Goal: Information Seeking & Learning: Compare options

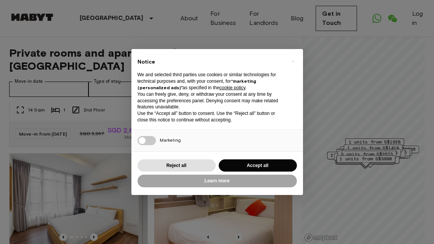
scroll to position [124, 0]
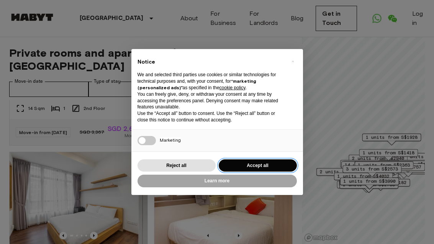
click at [254, 162] on button "Accept all" at bounding box center [258, 165] width 78 height 13
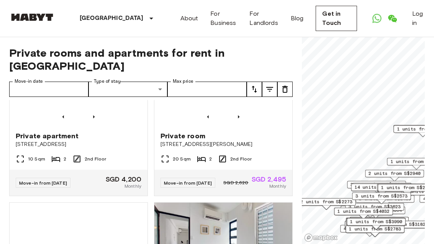
scroll to position [1089, 0]
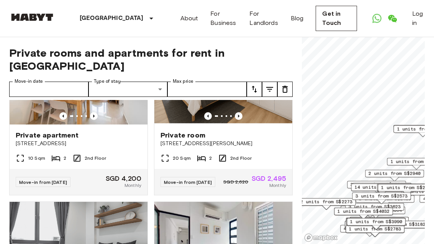
click at [73, 116] on img at bounding box center [79, 79] width 138 height 92
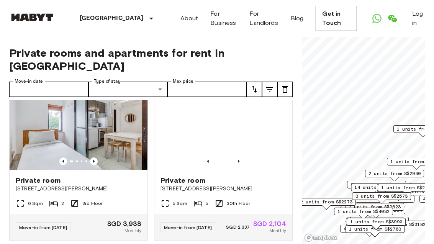
scroll to position [1723, 0]
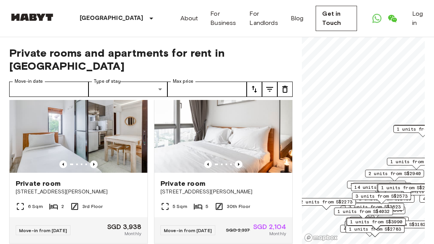
click at [74, 143] on img at bounding box center [79, 127] width 138 height 92
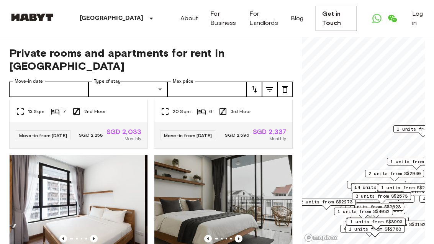
scroll to position [3680, 0]
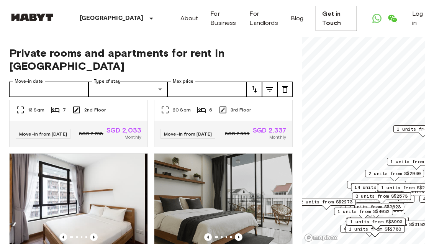
click at [77, 76] on img at bounding box center [79, 30] width 138 height 92
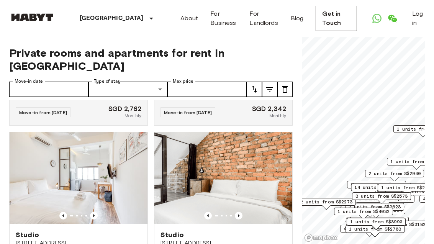
scroll to position [5062, 0]
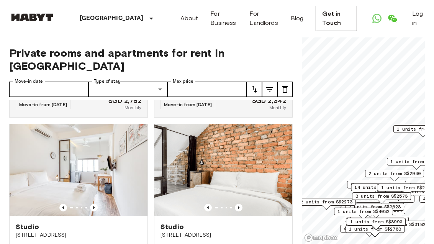
click at [207, 47] on img at bounding box center [223, 1] width 138 height 92
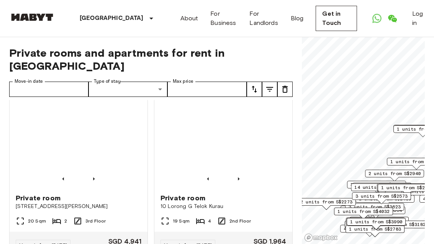
scroll to position [4243, 0]
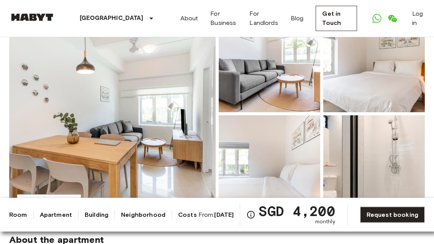
scroll to position [86, 0]
click at [99, 111] on img at bounding box center [112, 114] width 206 height 204
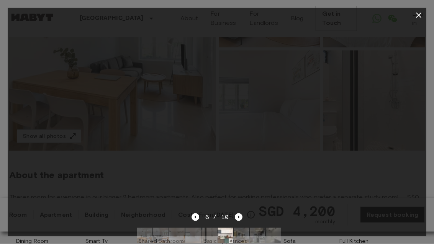
scroll to position [152, 0]
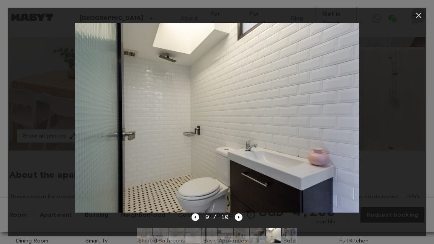
click at [415, 14] on icon "button" at bounding box center [418, 15] width 9 height 9
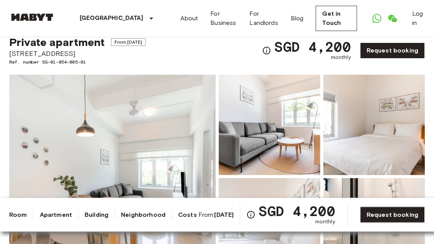
scroll to position [6, 0]
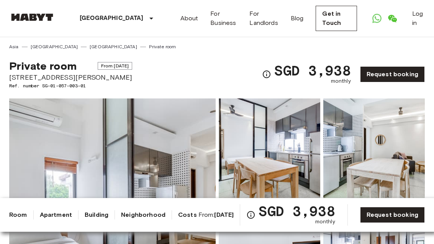
click at [60, 160] on img at bounding box center [112, 200] width 206 height 204
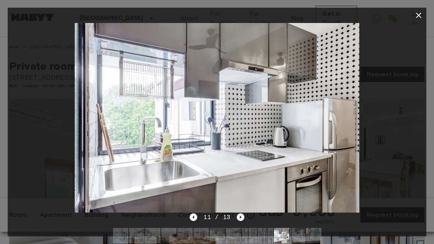
click at [413, 13] on button "button" at bounding box center [418, 15] width 15 height 15
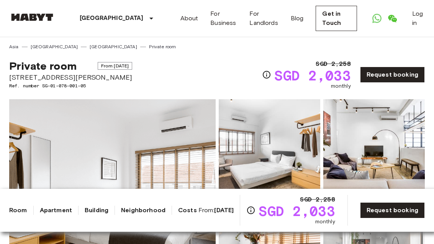
click at [54, 155] on img at bounding box center [112, 201] width 206 height 204
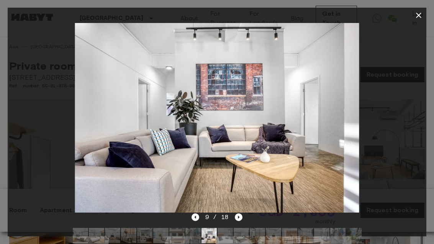
click at [415, 14] on icon "button" at bounding box center [418, 15] width 9 height 9
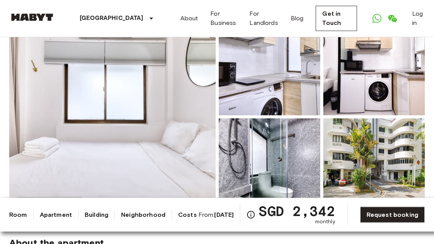
scroll to position [84, 0]
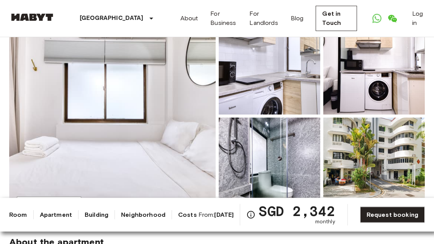
click at [107, 133] on img at bounding box center [112, 117] width 206 height 204
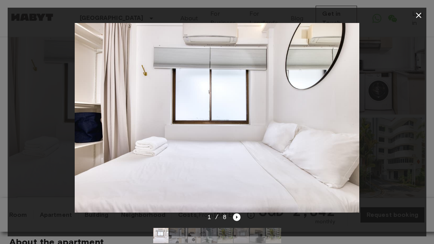
click at [413, 20] on button "button" at bounding box center [418, 15] width 15 height 15
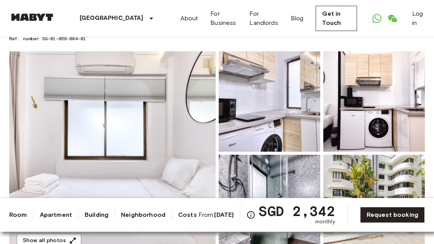
scroll to position [0, 0]
